Goal: Navigation & Orientation: Understand site structure

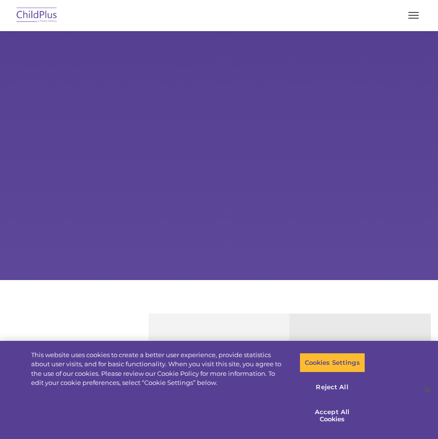
select select "MEDIUM"
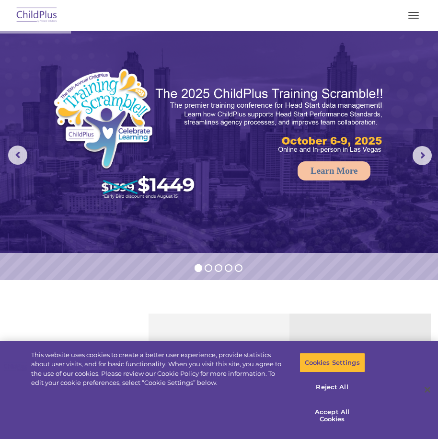
click at [413, 19] on button "button" at bounding box center [413, 15] width 20 height 15
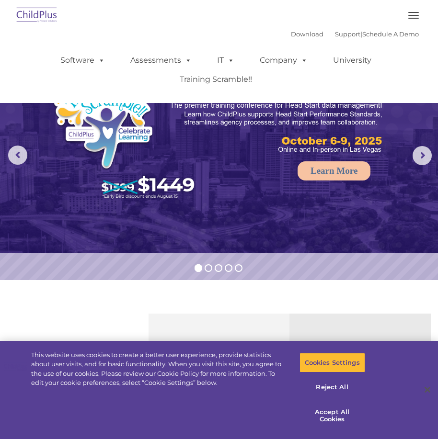
click at [413, 19] on button "button" at bounding box center [413, 15] width 20 height 15
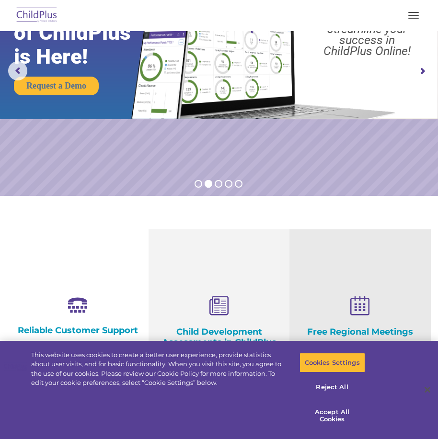
scroll to position [83, 0]
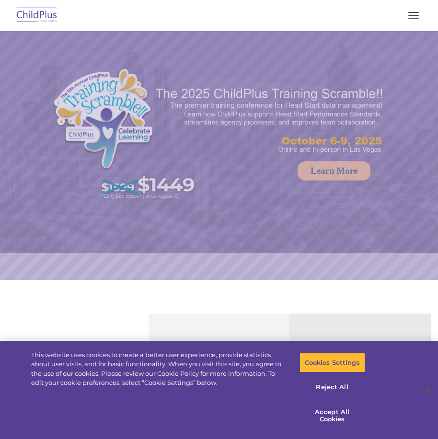
select select "MEDIUM"
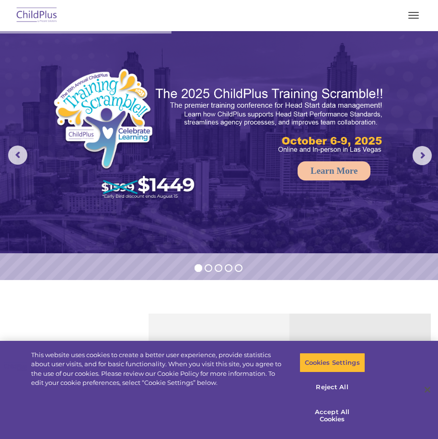
click at [412, 17] on button "button" at bounding box center [413, 15] width 20 height 15
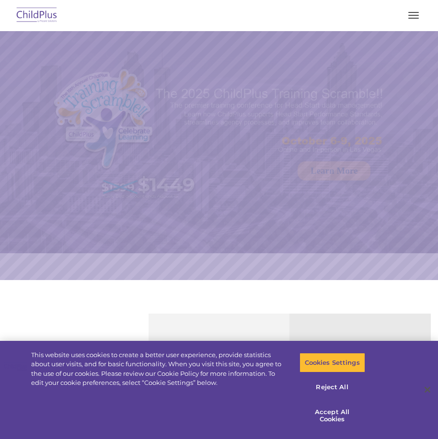
select select "MEDIUM"
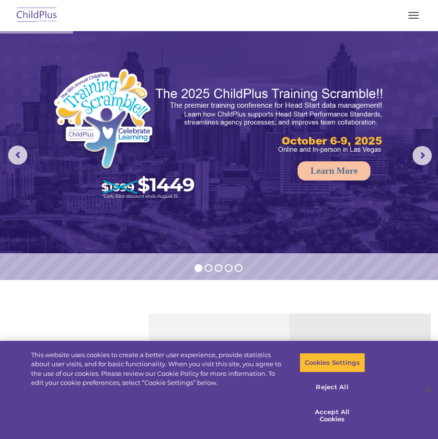
click at [35, 20] on img at bounding box center [36, 15] width 45 height 22
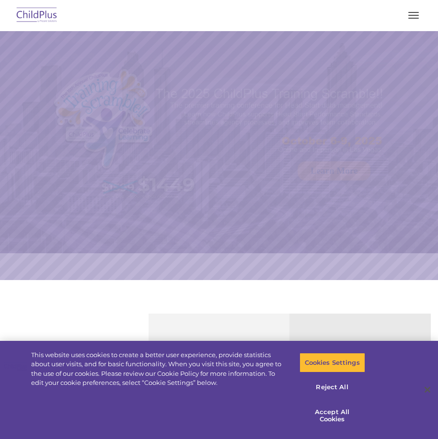
select select "MEDIUM"
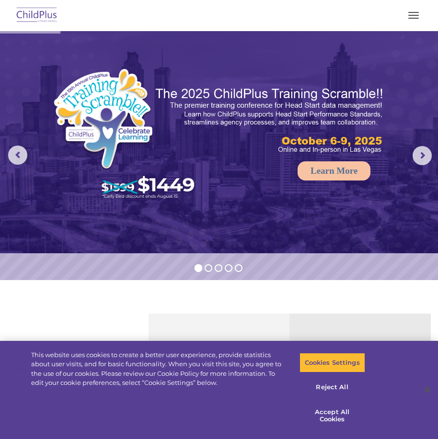
click at [411, 20] on button "button" at bounding box center [413, 15] width 20 height 15
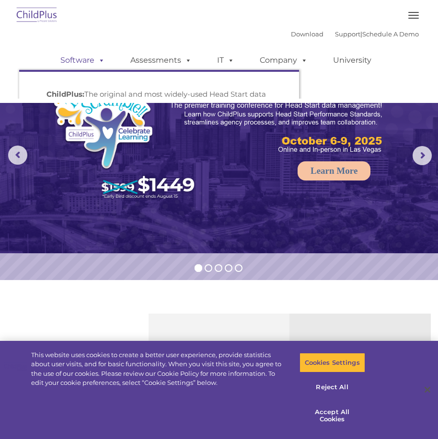
click at [99, 61] on span at bounding box center [99, 60] width 11 height 9
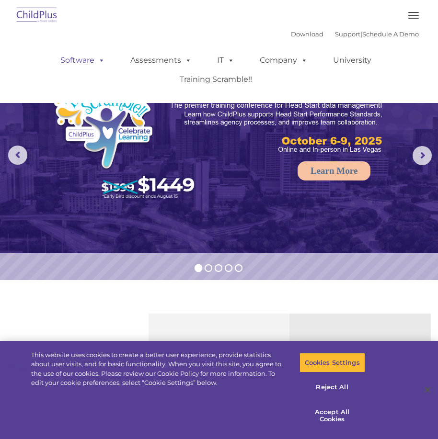
click at [99, 61] on span at bounding box center [99, 60] width 11 height 9
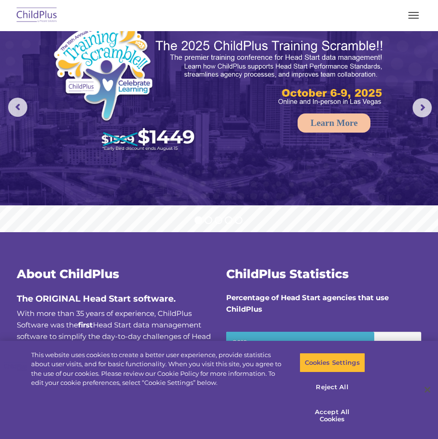
click at [410, 22] on button "button" at bounding box center [413, 15] width 20 height 15
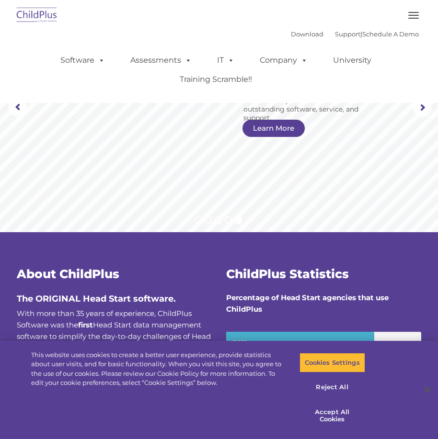
click at [403, 8] on button "button" at bounding box center [413, 15] width 20 height 15
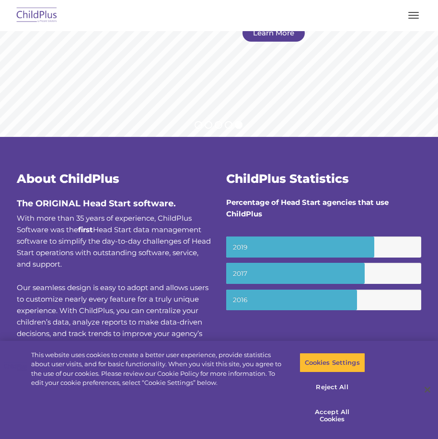
scroll to position [96, 0]
